Goal: Information Seeking & Learning: Check status

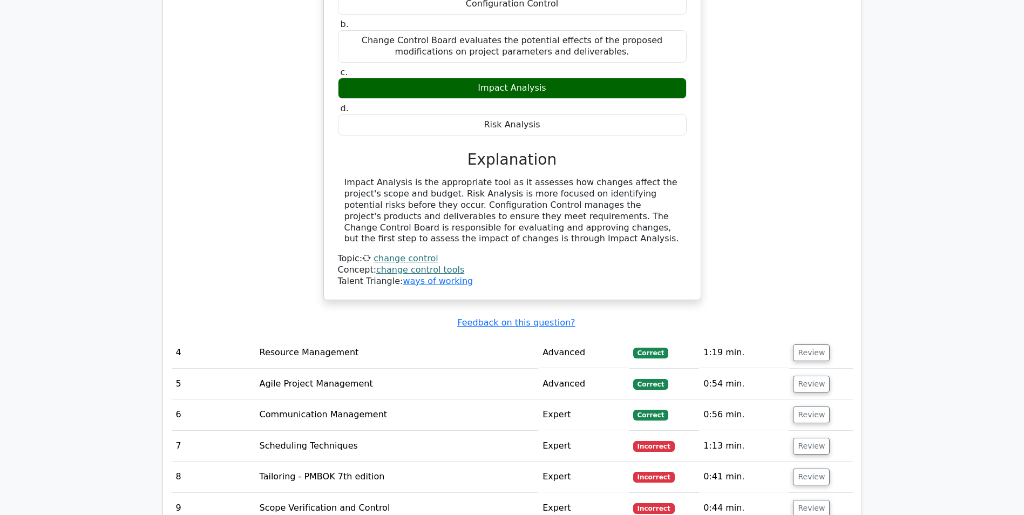
scroll to position [2429, 0]
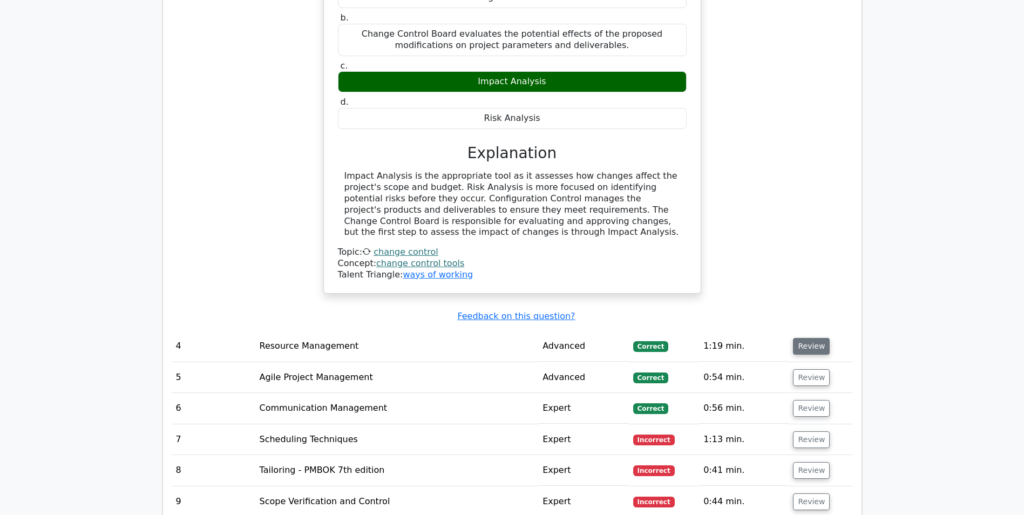
click at [811, 338] on button "Review" at bounding box center [811, 346] width 37 height 17
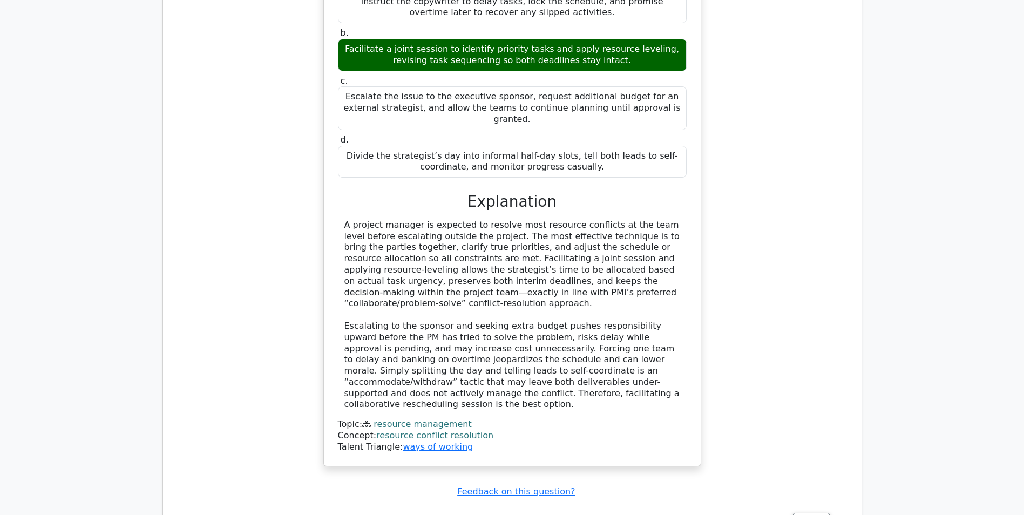
scroll to position [2969, 0]
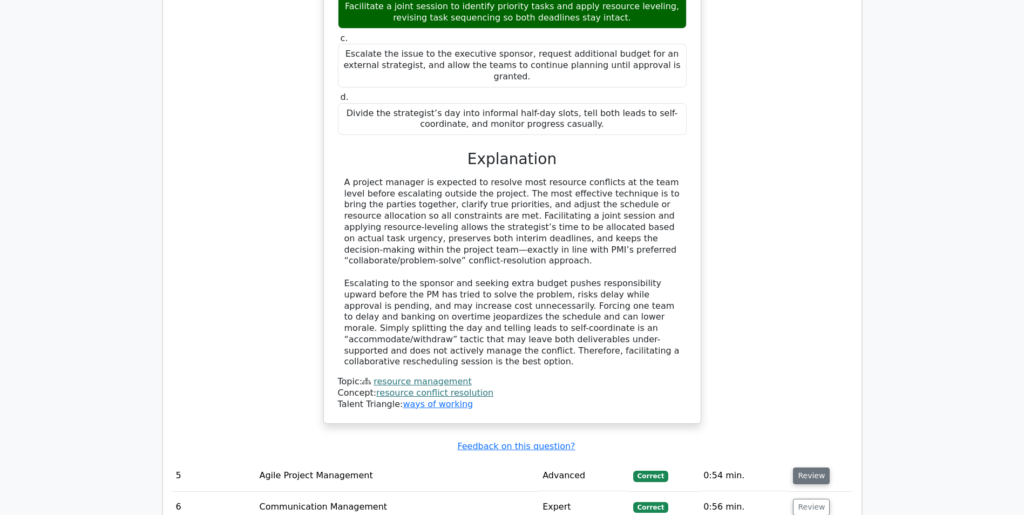
click at [814, 467] on button "Review" at bounding box center [811, 475] width 37 height 17
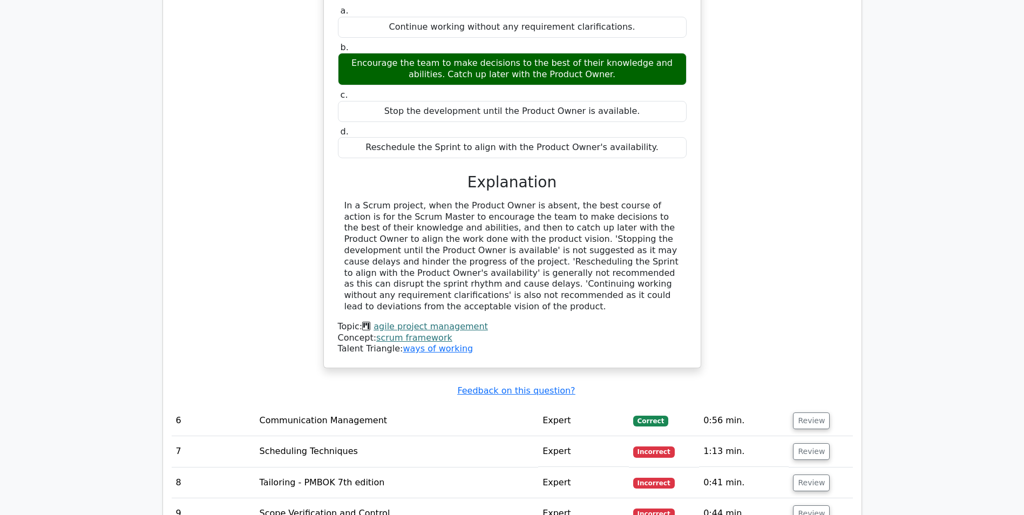
scroll to position [3508, 0]
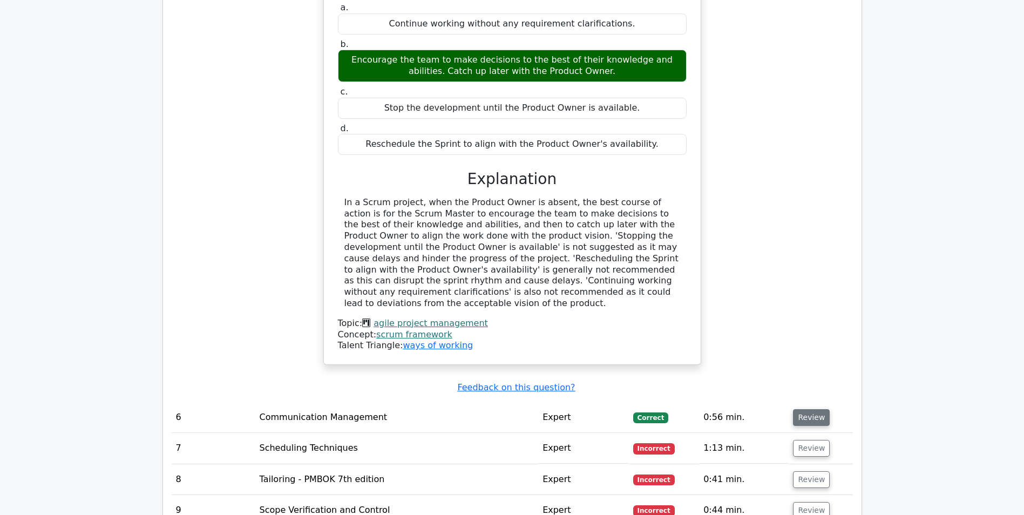
click at [803, 409] on button "Review" at bounding box center [811, 417] width 37 height 17
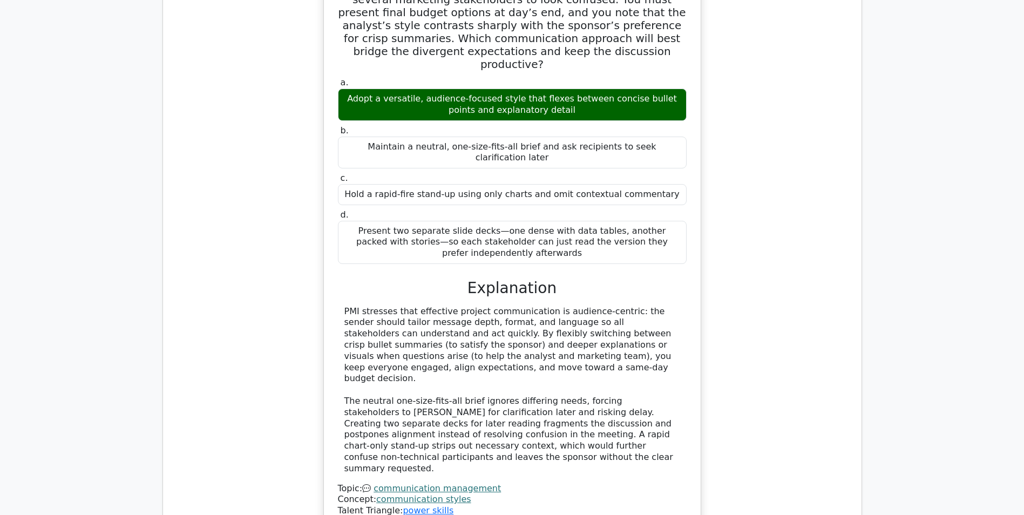
scroll to position [4048, 0]
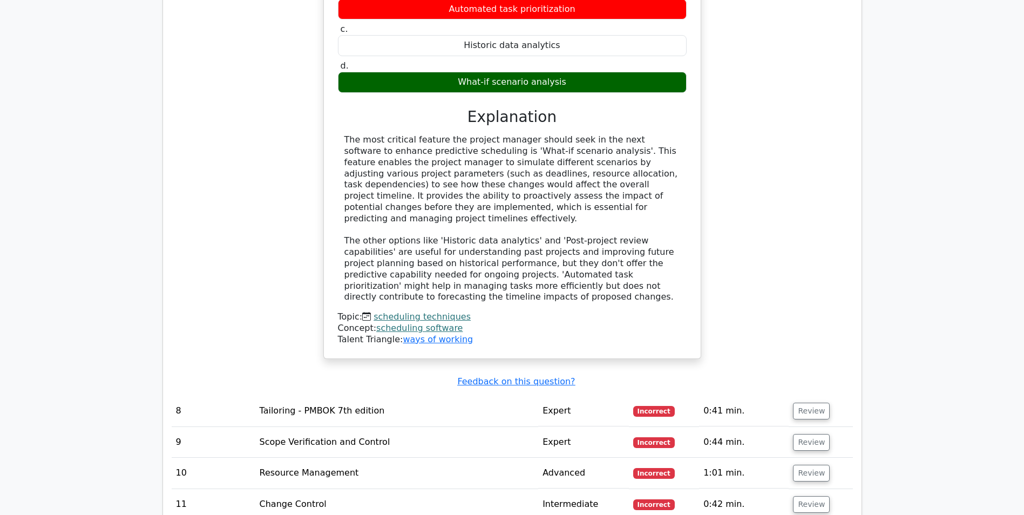
scroll to position [4750, 0]
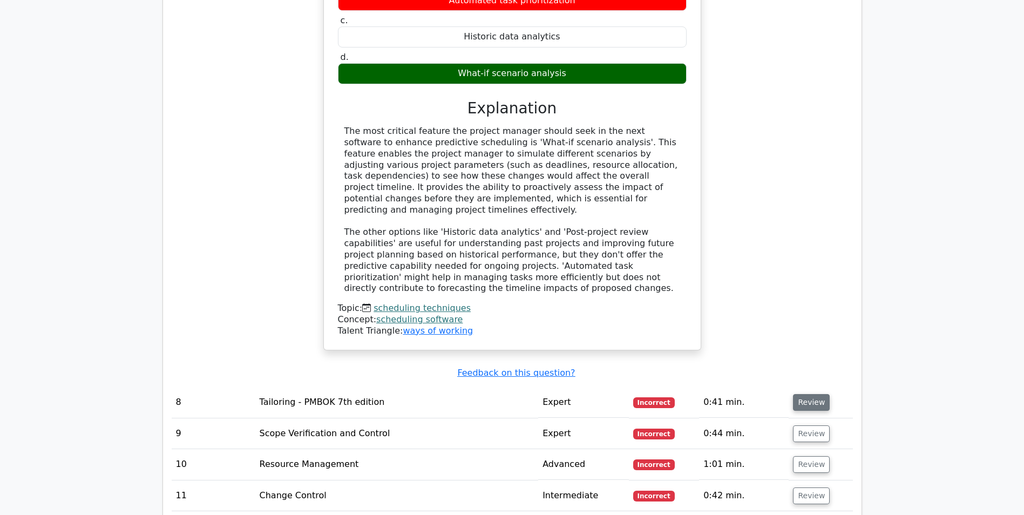
click at [801, 394] on button "Review" at bounding box center [811, 402] width 37 height 17
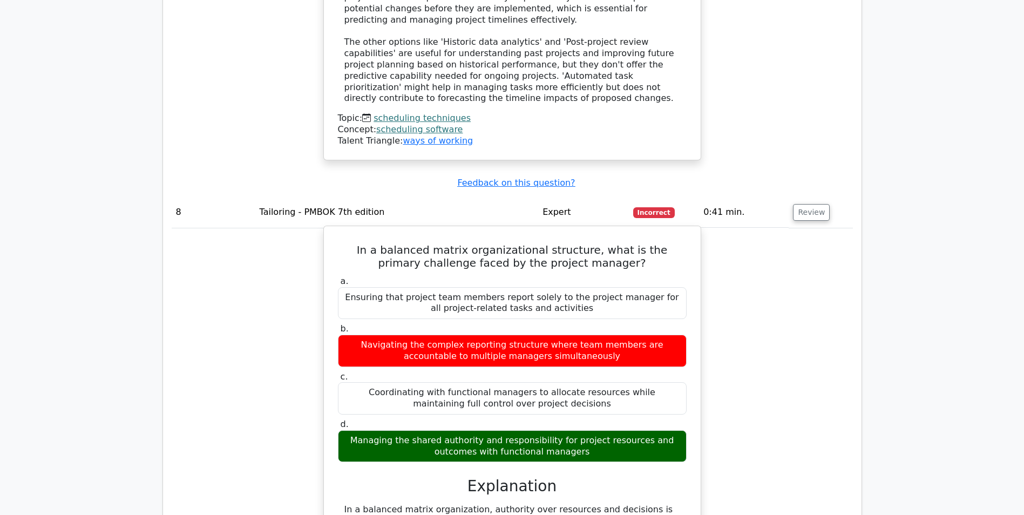
scroll to position [4912, 0]
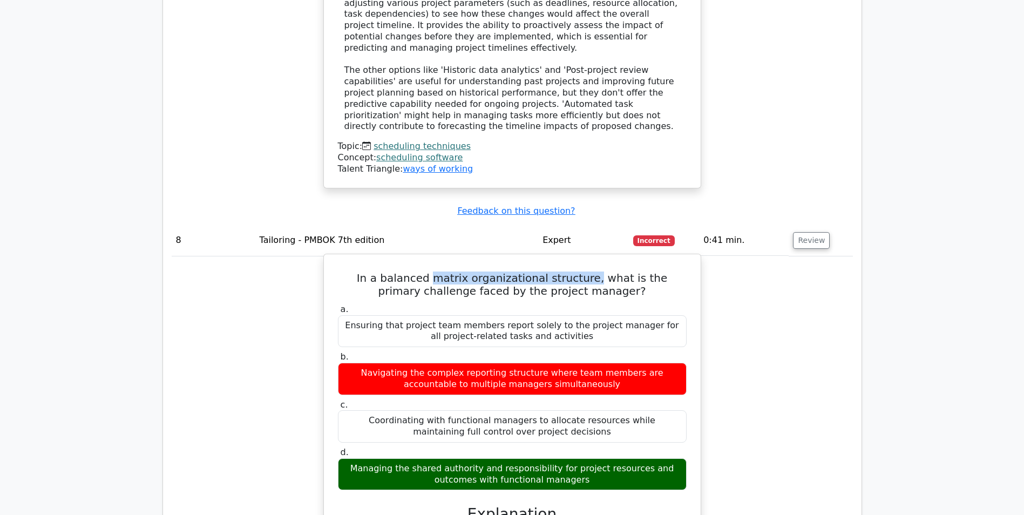
drag, startPoint x: 419, startPoint y: 105, endPoint x: 575, endPoint y: 101, distance: 155.5
click at [575, 271] on h5 "In a balanced matrix organizational structure, what is the primary challenge fa…" at bounding box center [512, 284] width 351 height 26
copy h5 "matrix organizational structure,"
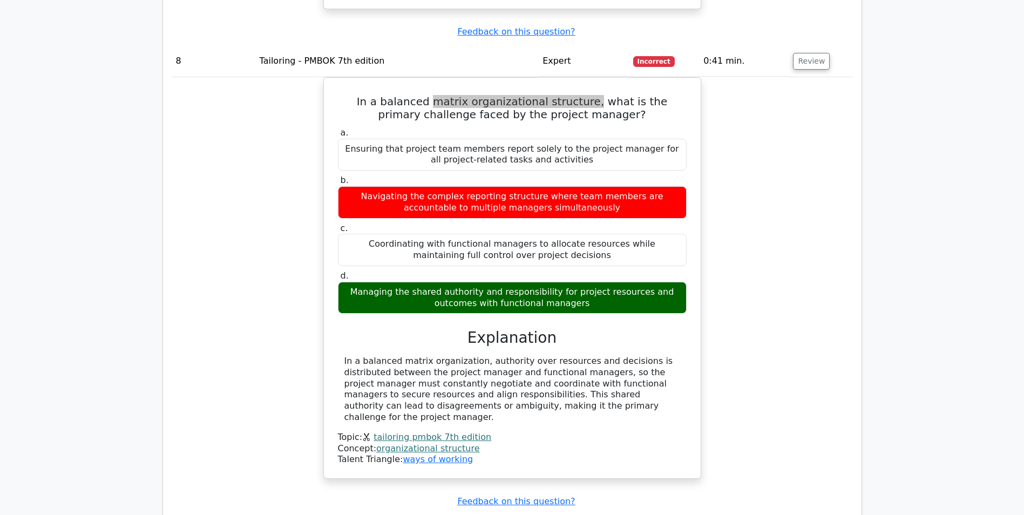
scroll to position [5128, 0]
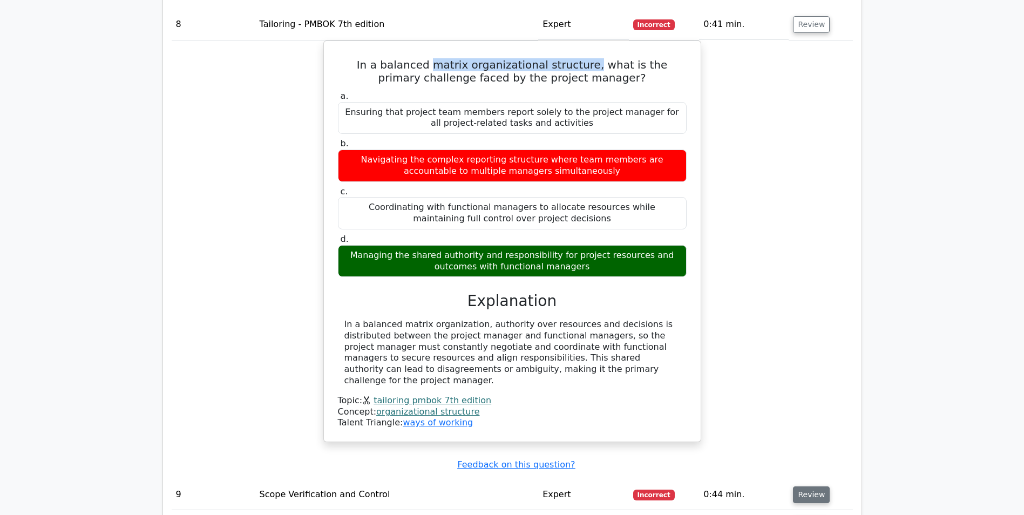
click at [808, 486] on button "Review" at bounding box center [811, 494] width 37 height 17
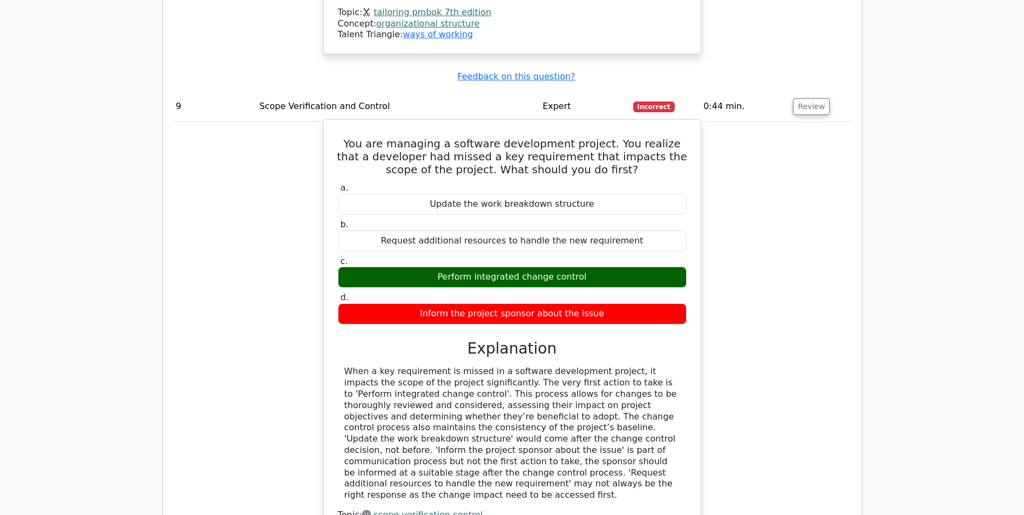
scroll to position [5613, 0]
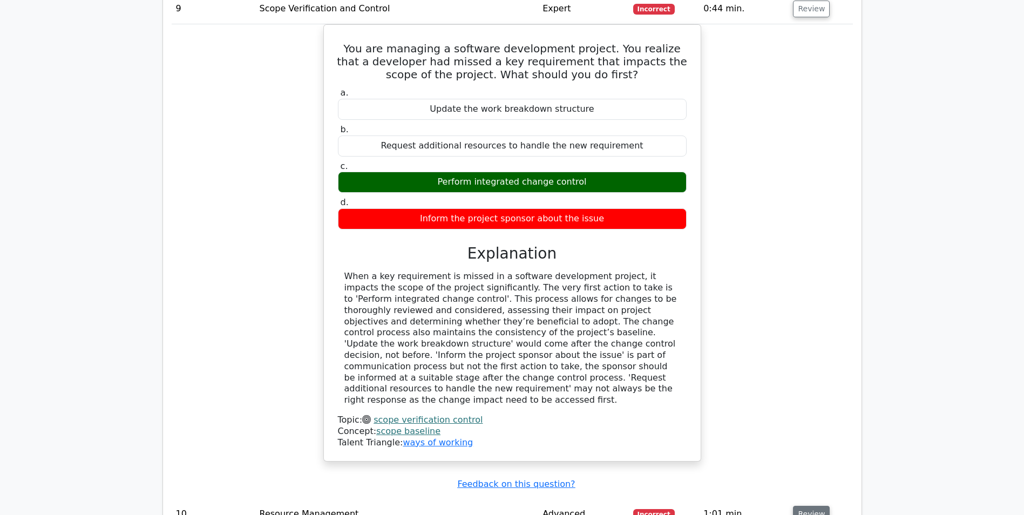
click at [806, 506] on button "Review" at bounding box center [811, 514] width 37 height 17
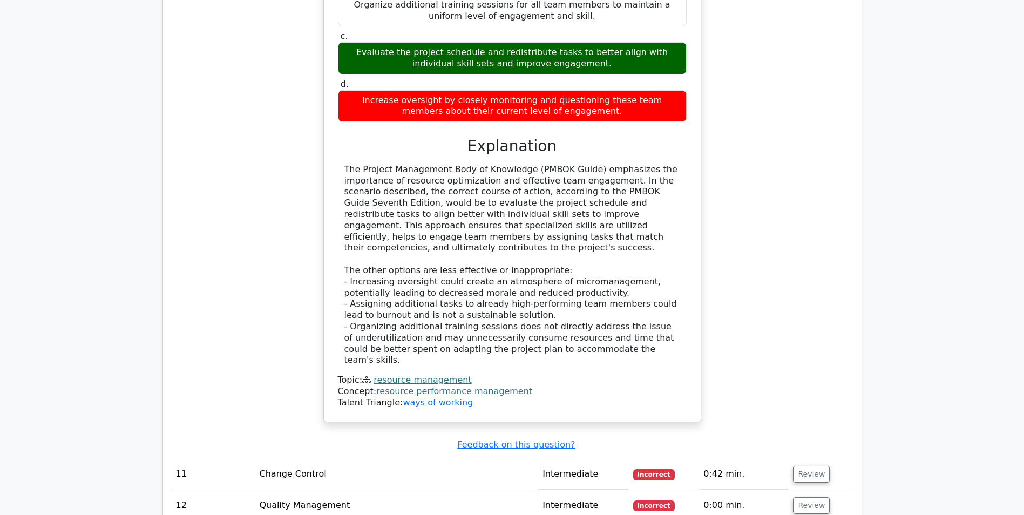
scroll to position [6315, 0]
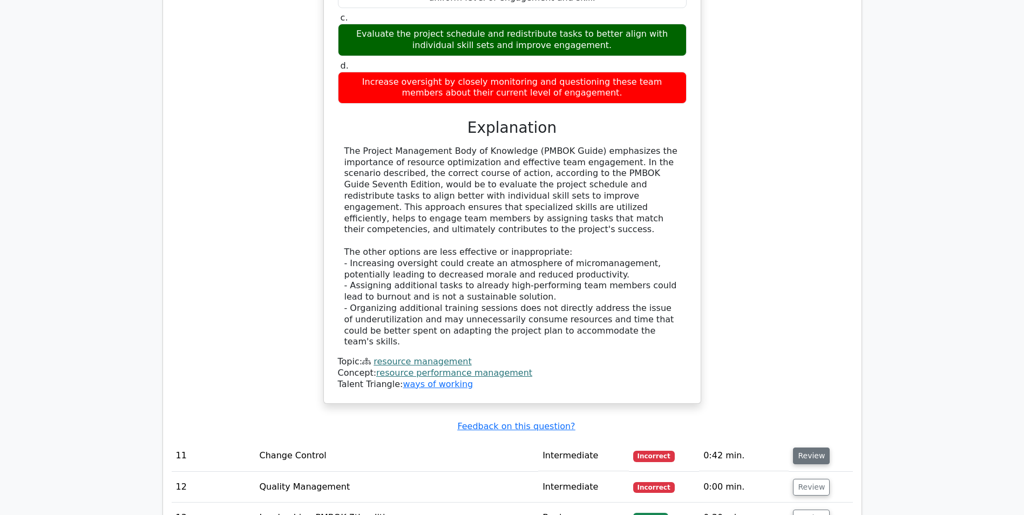
click at [796, 447] on button "Review" at bounding box center [811, 455] width 37 height 17
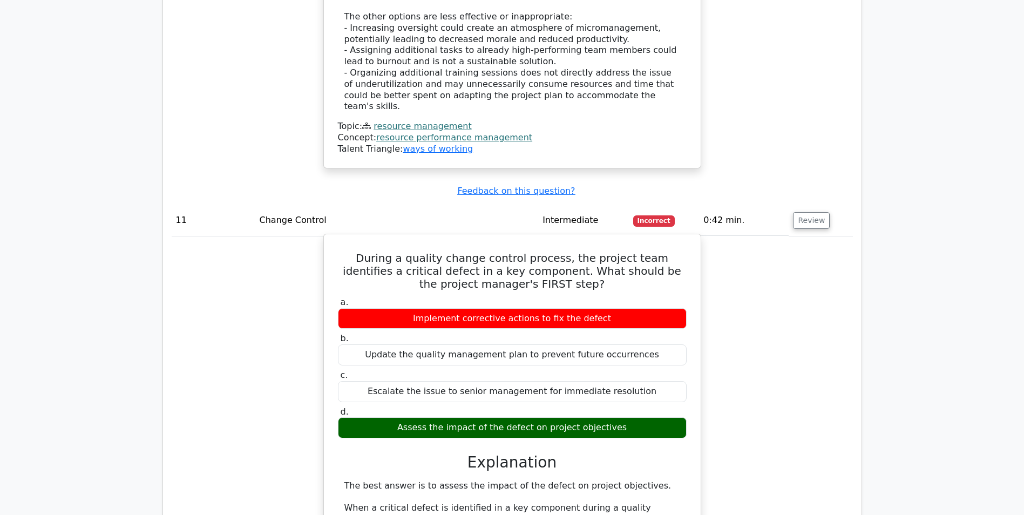
scroll to position [6585, 0]
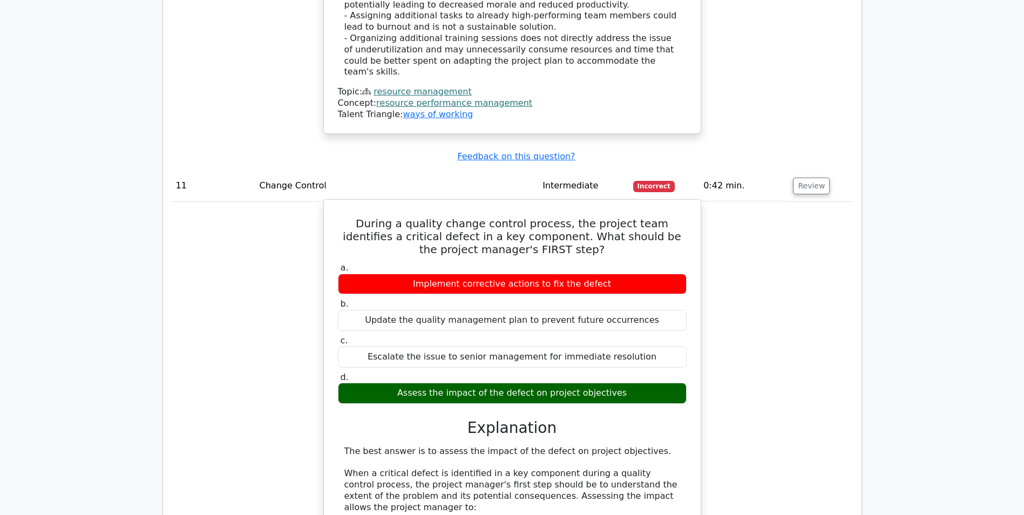
copy div "extent"
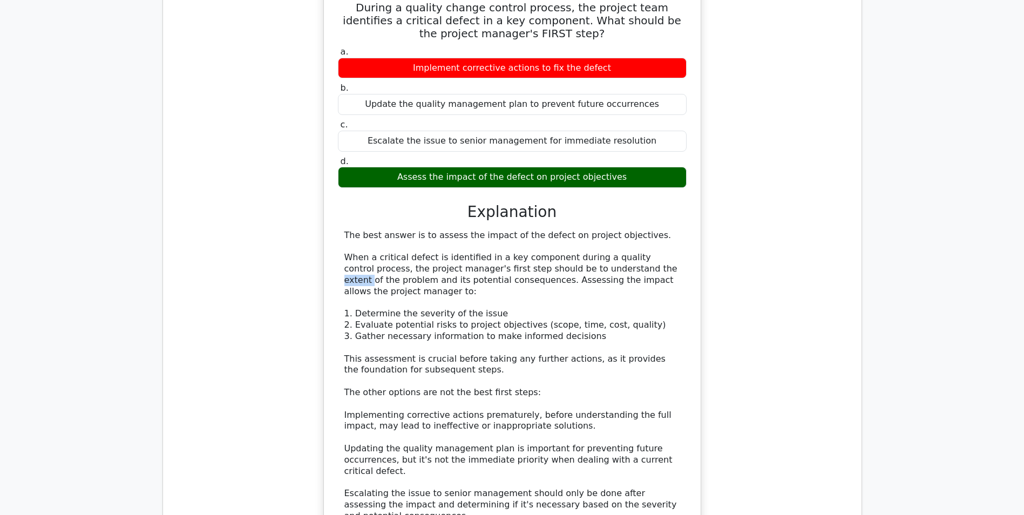
scroll to position [6855, 0]
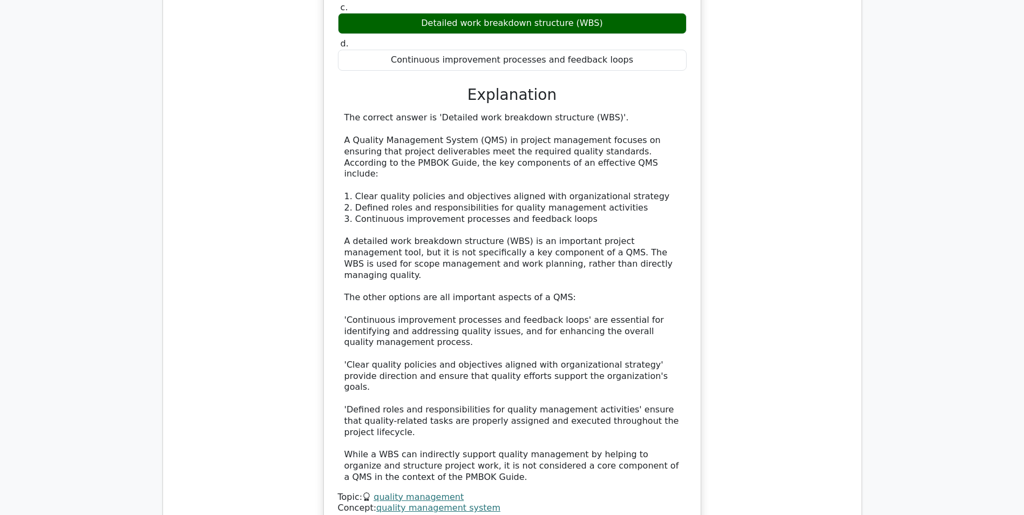
scroll to position [7718, 0]
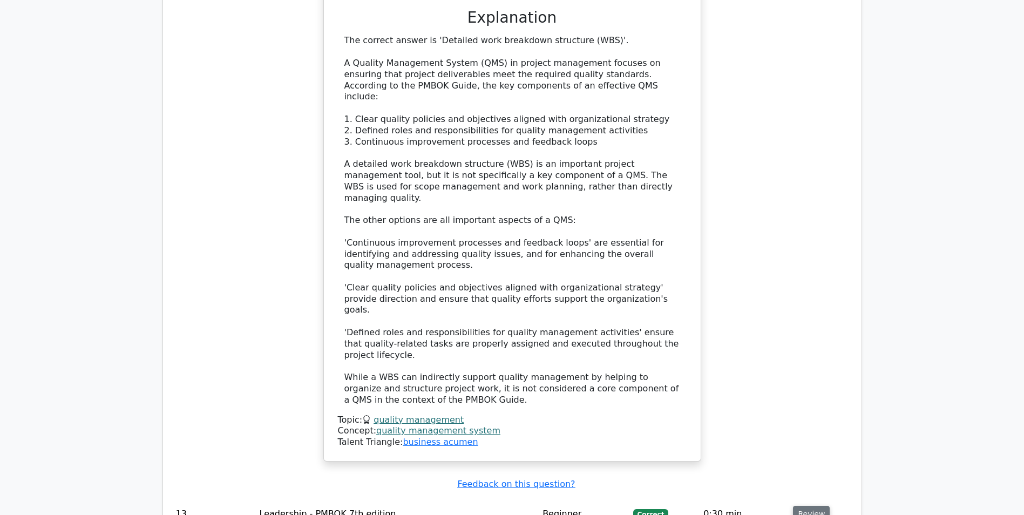
click at [809, 506] on button "Review" at bounding box center [811, 514] width 37 height 17
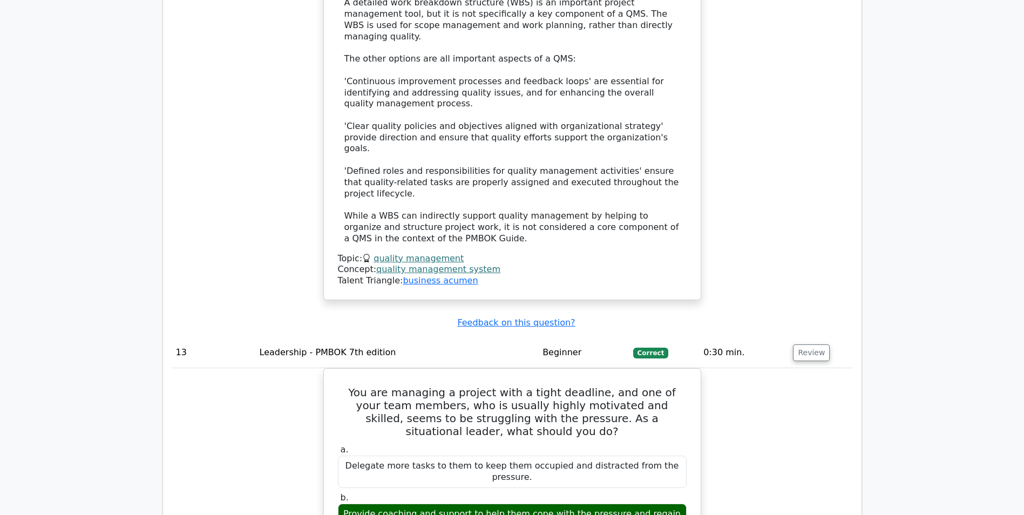
scroll to position [7880, 0]
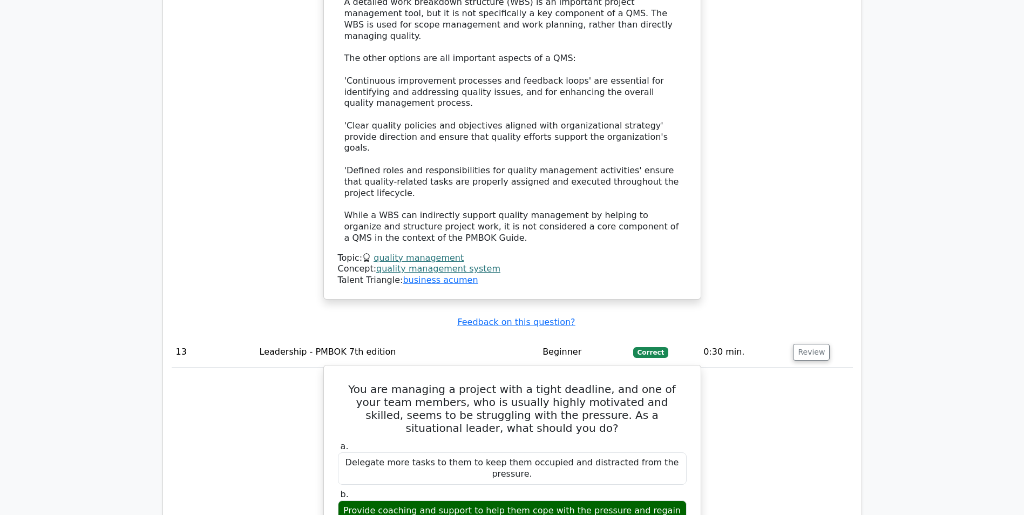
click at [537, 500] on div "Provide coaching and support to help them cope with the pressure and regain con…" at bounding box center [512, 516] width 349 height 32
click at [534, 500] on div "Provide coaching and support to help them cope with the pressure and regain con…" at bounding box center [512, 516] width 349 height 32
copy div "cope"
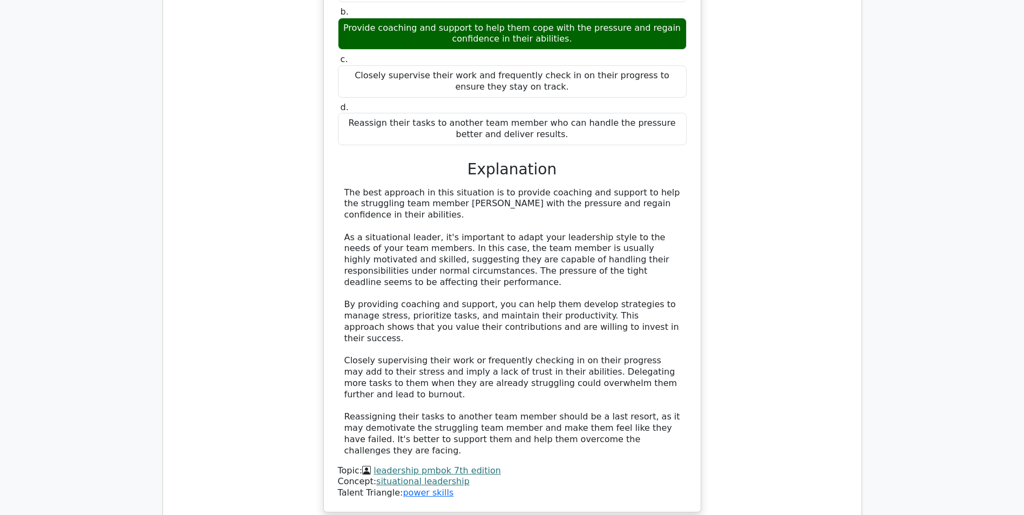
scroll to position [8366, 0]
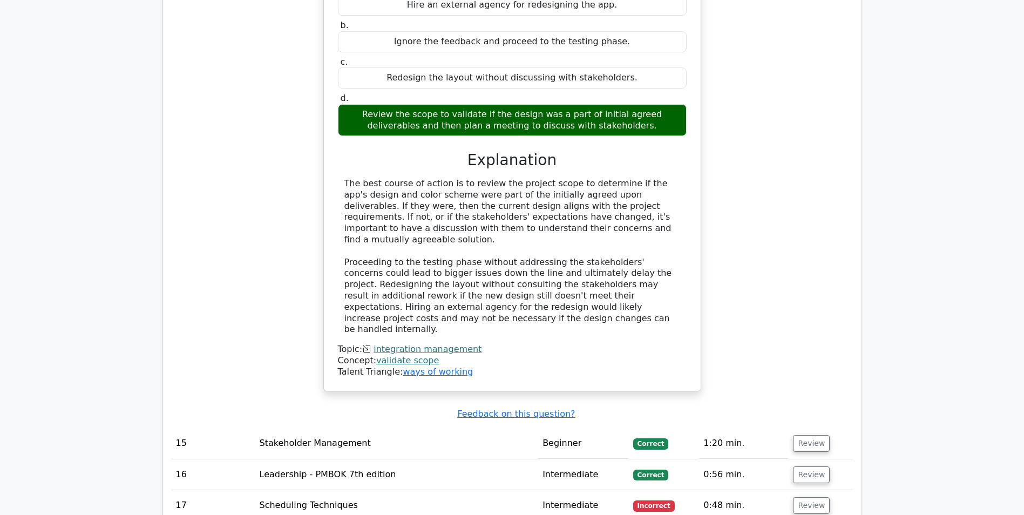
scroll to position [8906, 0]
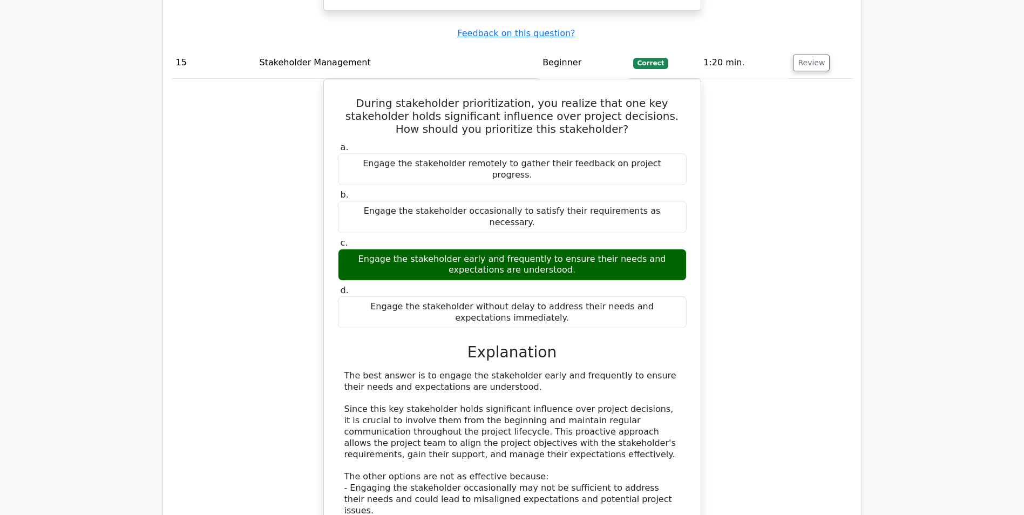
scroll to position [9446, 0]
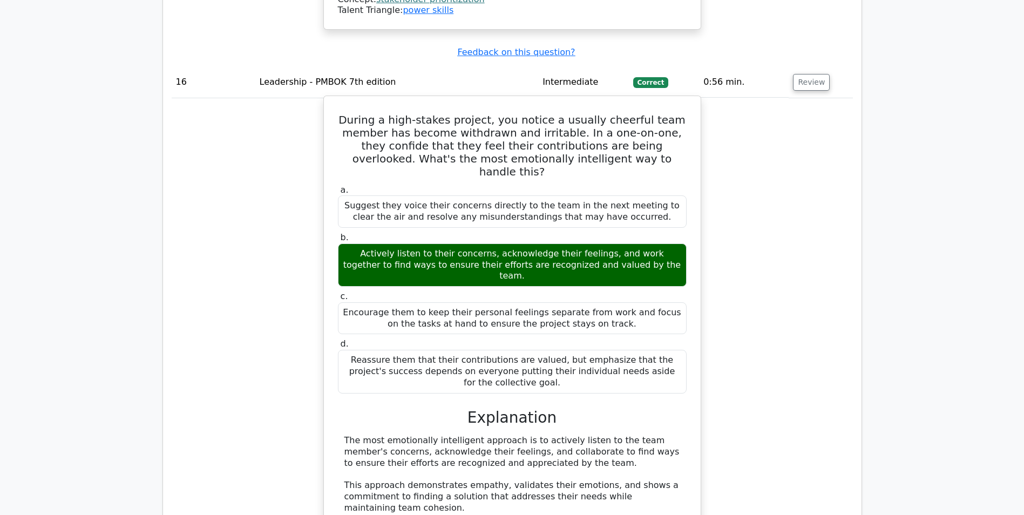
scroll to position [10039, 0]
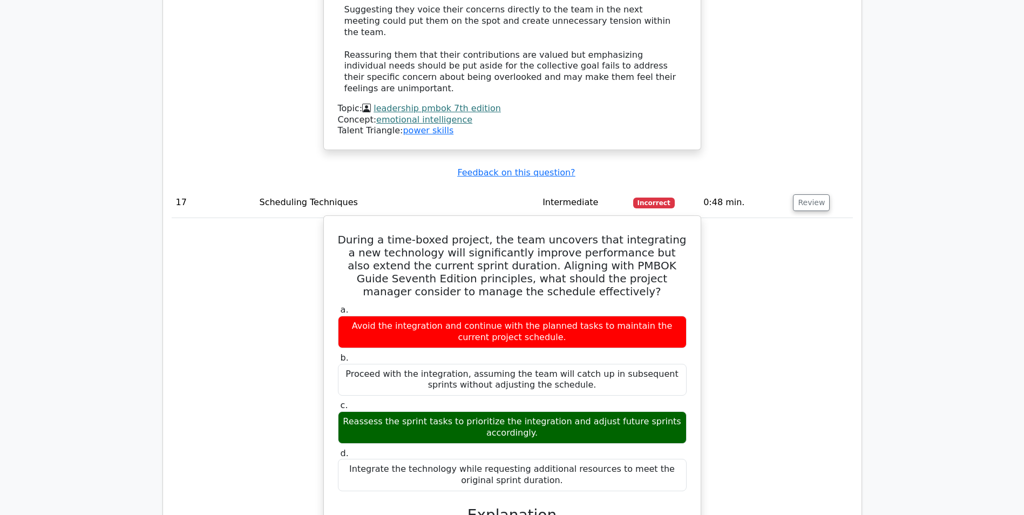
scroll to position [10687, 0]
